Goal: Check status: Check status

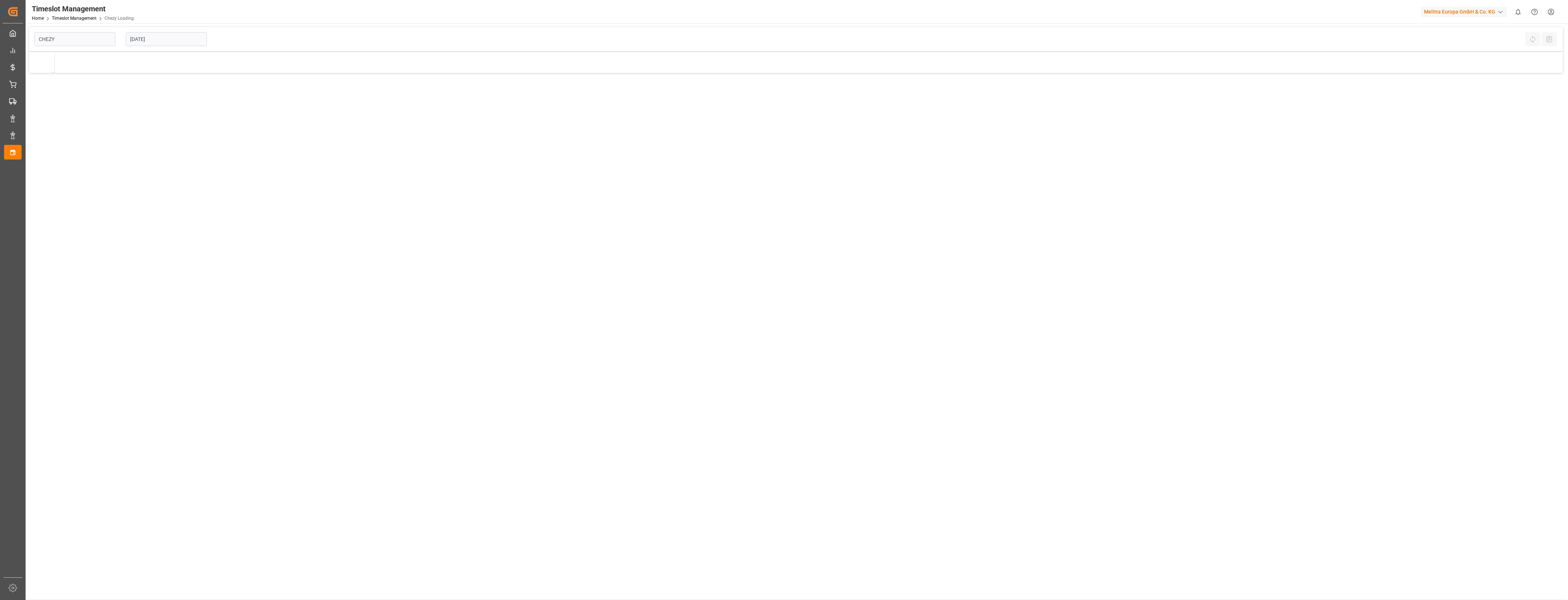
type input "Chezy Loading"
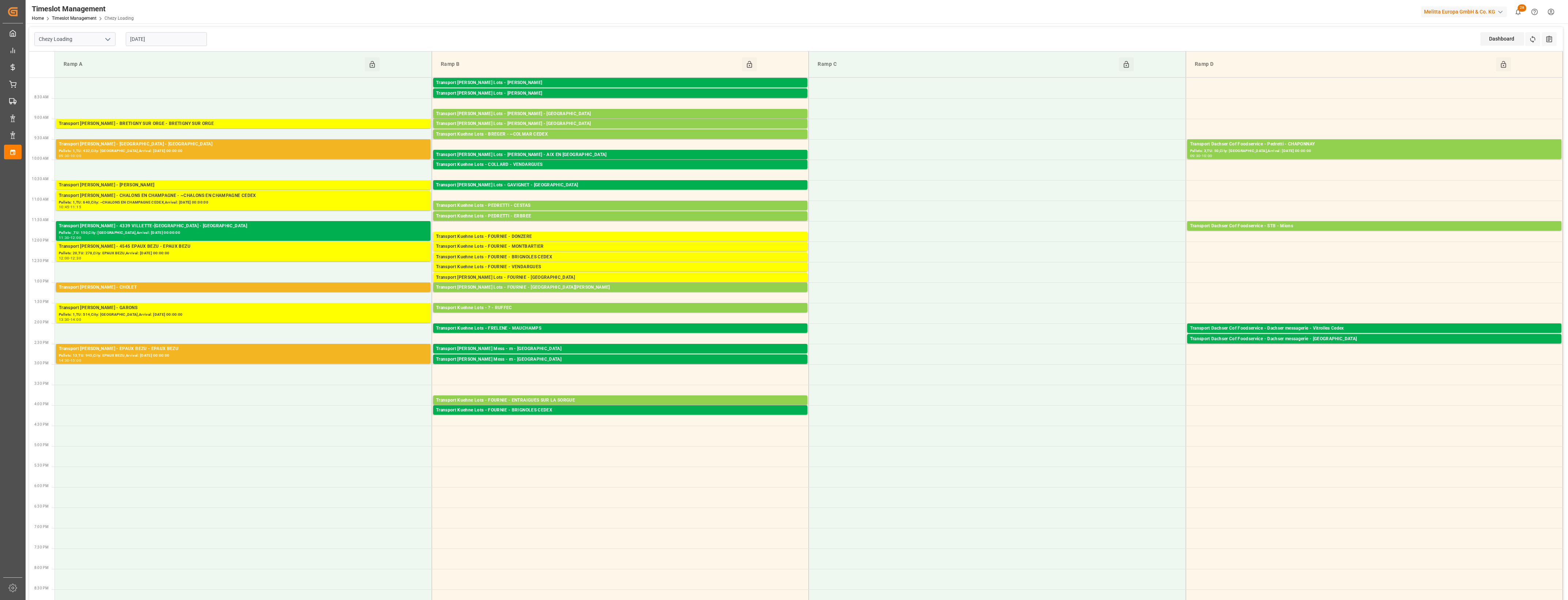
click at [172, 39] on input "[DATE]" at bounding box center [166, 39] width 81 height 14
click at [152, 99] on div "9" at bounding box center [149, 98] width 9 height 9
type input "[DATE]"
